Goal: Task Accomplishment & Management: Manage account settings

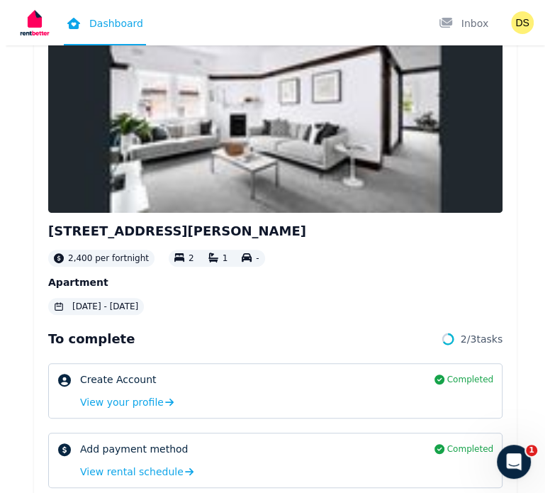
scroll to position [133, 0]
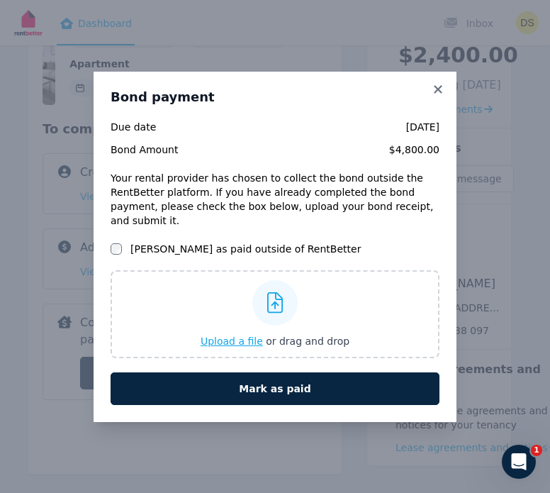
click at [267, 326] on div "Upload a file or drag and drop" at bounding box center [275, 314] width 149 height 85
click at [0, 0] on input "Upload a file or drag and drop" at bounding box center [0, 0] width 0 height 0
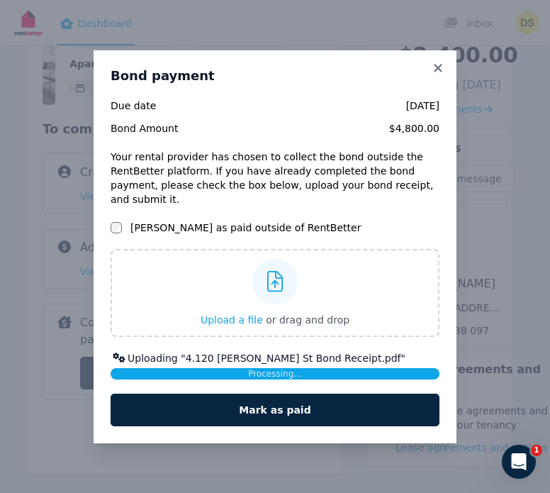
click at [149, 221] on label "[PERSON_NAME] as paid outside of RentBetter" at bounding box center [245, 228] width 230 height 14
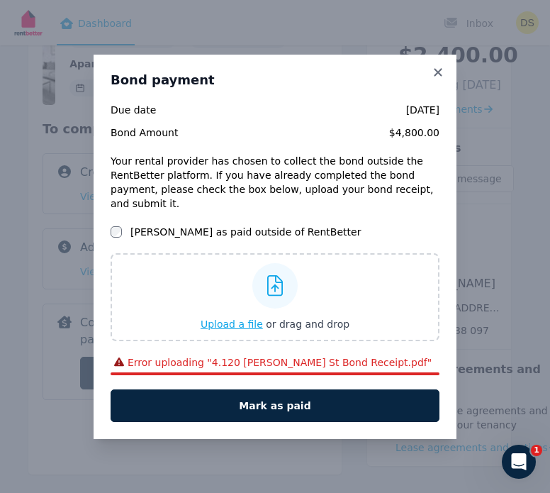
click at [250, 318] on span "Upload a file" at bounding box center [232, 323] width 62 height 11
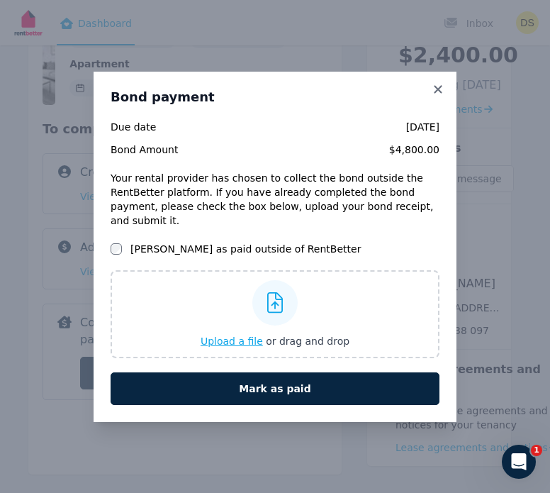
click at [240, 304] on div "Upload a file or drag and drop" at bounding box center [275, 314] width 149 height 85
click at [0, 0] on input "Upload a file or drag and drop" at bounding box center [0, 0] width 0 height 0
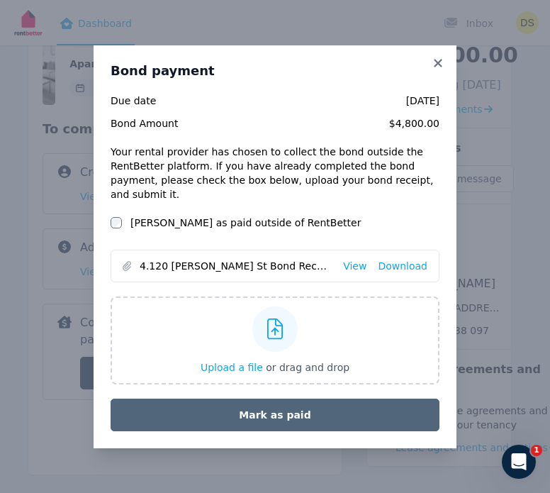
click at [270, 403] on button "Mark as paid" at bounding box center [275, 415] width 329 height 33
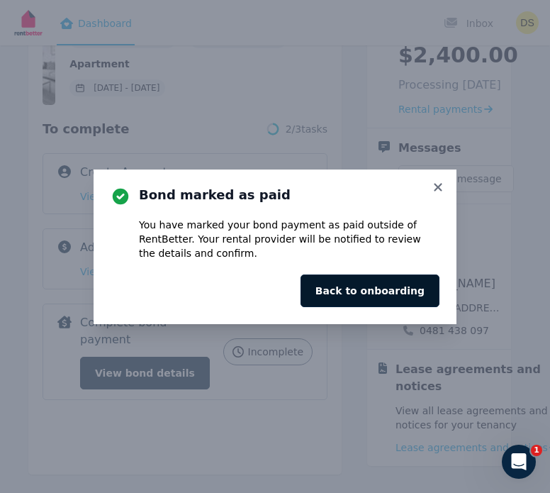
click at [369, 285] on button "Back to onboarding" at bounding box center [370, 290] width 139 height 33
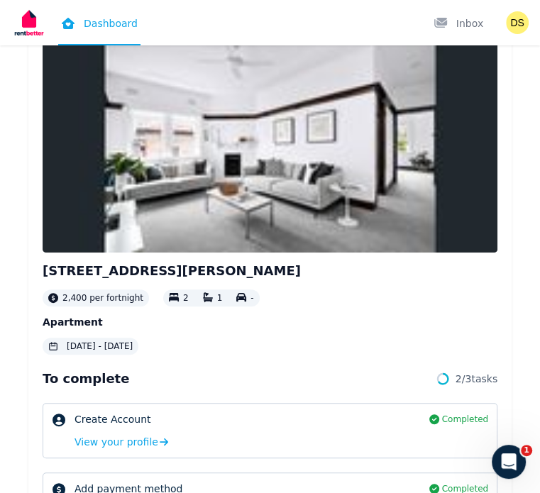
scroll to position [136, 0]
